Goal: Transaction & Acquisition: Purchase product/service

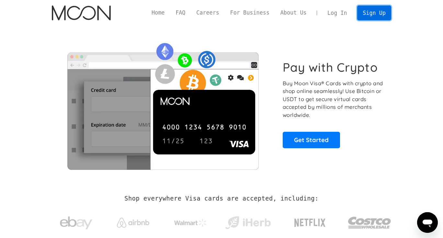
click at [382, 13] on link "Sign Up" at bounding box center [374, 13] width 34 height 15
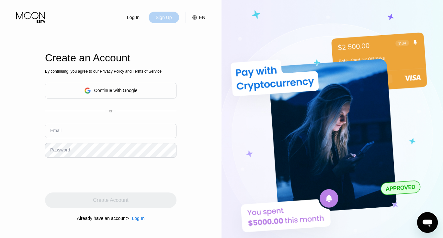
click at [167, 19] on div "Sign Up" at bounding box center [163, 17] width 17 height 6
click at [80, 134] on input "text" at bounding box center [110, 131] width 131 height 15
paste input "dcherxxry@outlook.com"
type input "dcherxxry@outlook.com"
click at [67, 152] on div "Password" at bounding box center [60, 150] width 20 height 5
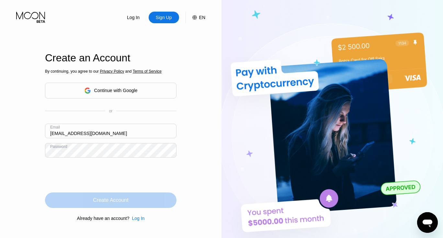
click at [105, 201] on div "Create Account" at bounding box center [110, 200] width 35 height 6
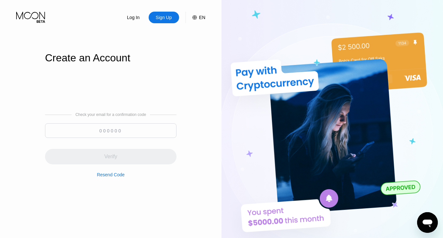
click at [100, 131] on input at bounding box center [110, 131] width 131 height 15
paste input "588932"
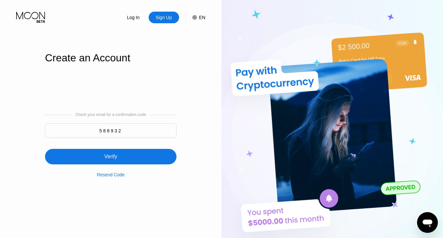
type input "588932"
click at [132, 164] on div "Verify" at bounding box center [110, 157] width 131 height 16
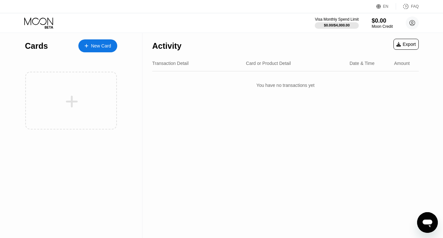
click at [96, 45] on div "New Card" at bounding box center [101, 46] width 20 height 6
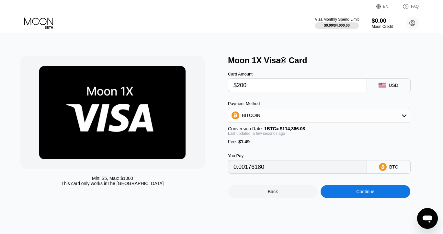
type input "$200"
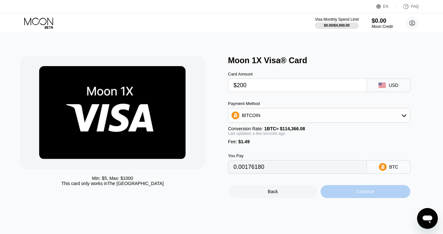
click at [361, 194] on div "Continue" at bounding box center [365, 191] width 18 height 5
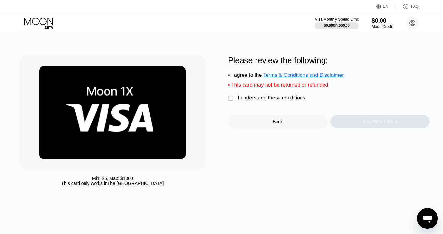
click at [230, 102] on div "" at bounding box center [231, 98] width 6 height 6
click at [383, 124] on div "Yes, Create Card" at bounding box center [379, 121] width 35 height 5
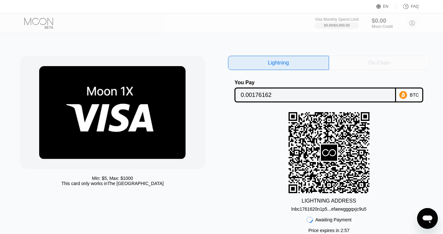
click at [382, 62] on div "On-Chain" at bounding box center [379, 63] width 22 height 6
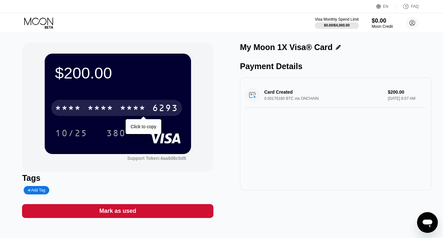
click at [139, 109] on div "* * * *" at bounding box center [133, 109] width 26 height 10
